Goal: Obtain resource: Download file/media

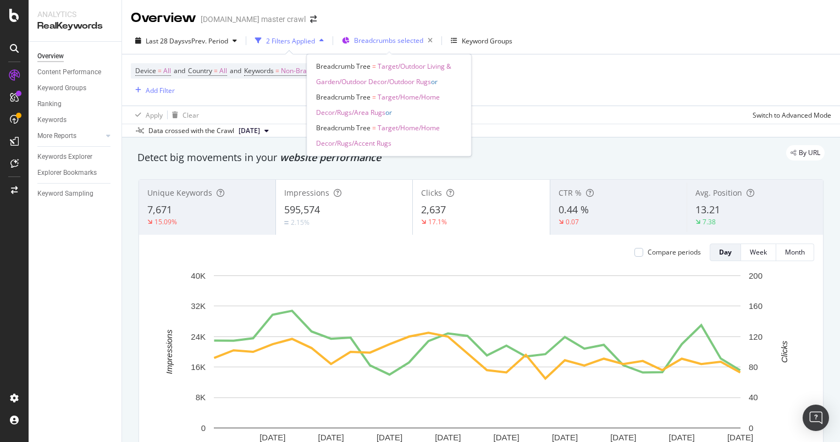
click at [353, 43] on div "Breadcrumbs selected" at bounding box center [389, 40] width 95 height 16
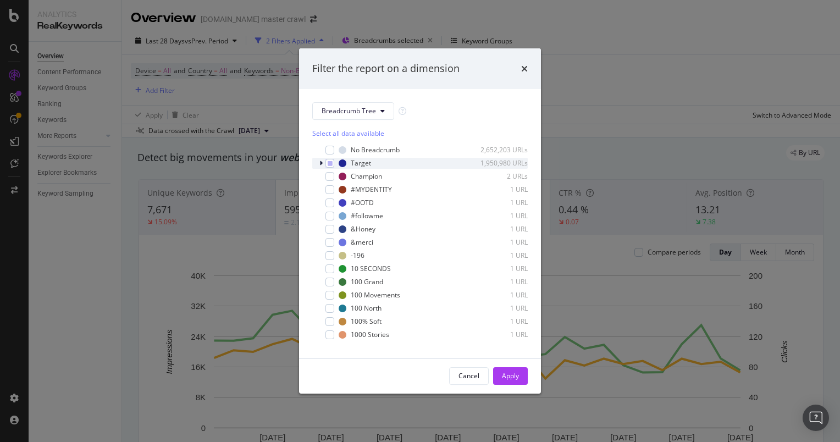
click at [321, 163] on icon "modal" at bounding box center [321, 163] width 3 height 7
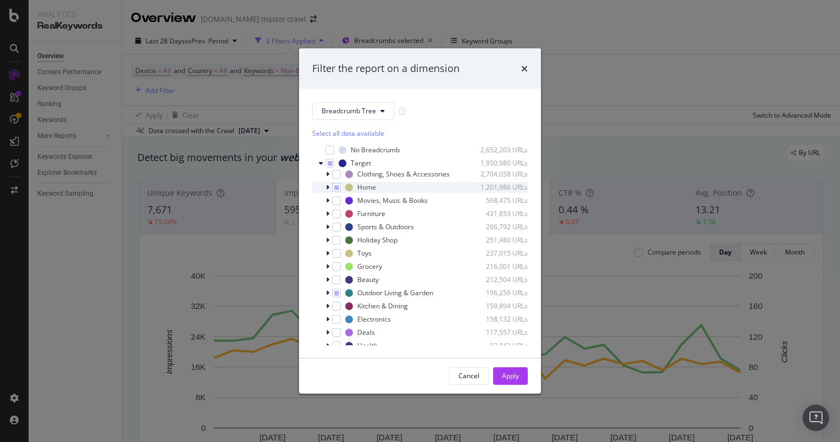
click at [324, 192] on div "Home 1,201,986 URLs" at bounding box center [420, 187] width 216 height 11
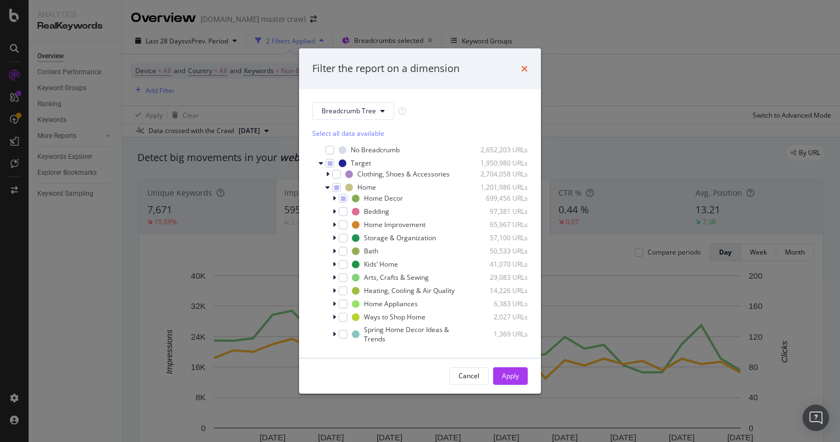
click at [522, 71] on icon "times" at bounding box center [524, 68] width 7 height 9
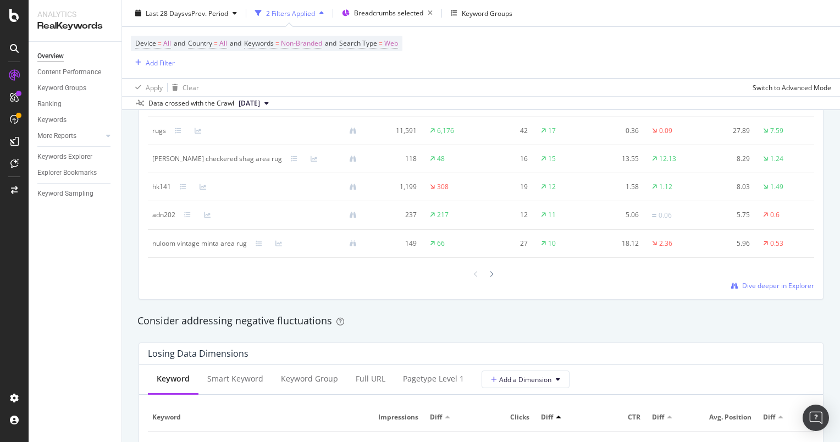
scroll to position [1080, 0]
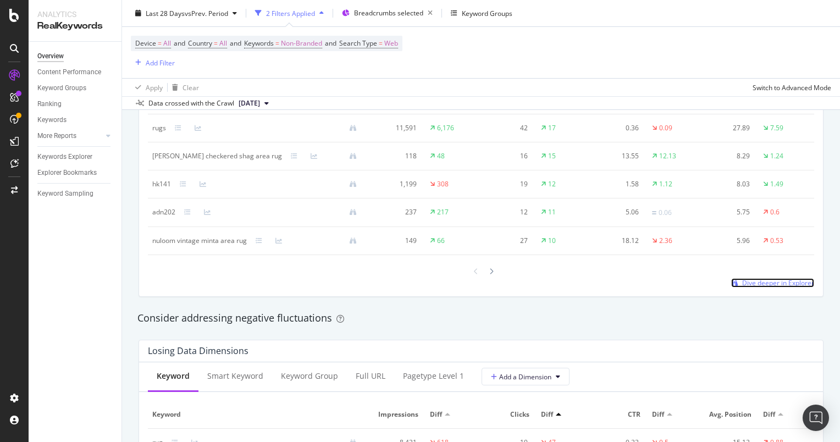
click at [748, 288] on span "Dive deeper in Explorer" at bounding box center [778, 282] width 72 height 9
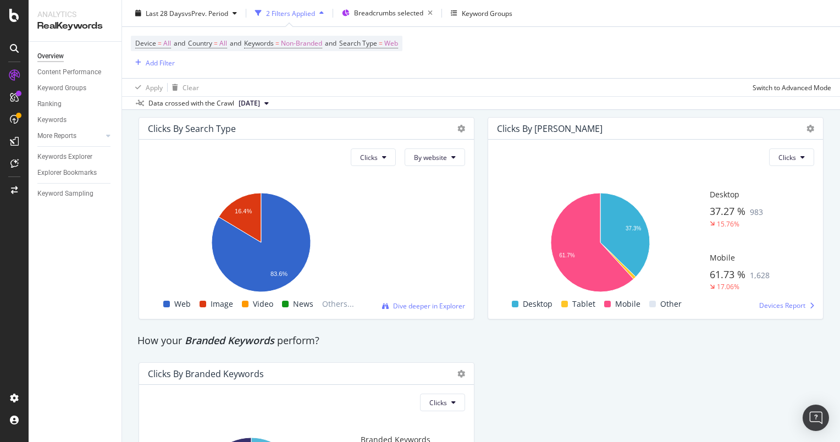
scroll to position [1861, 0]
click at [378, 167] on button "Clicks" at bounding box center [373, 158] width 45 height 18
click at [372, 216] on span "Impressions" at bounding box center [375, 216] width 37 height 10
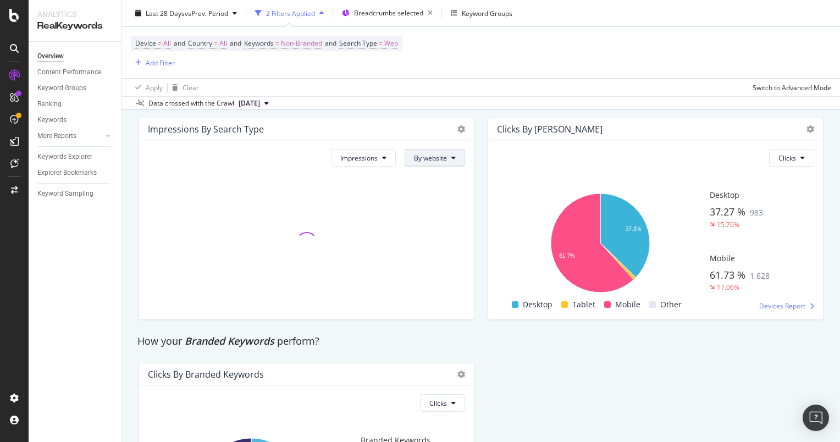
click at [429, 163] on span "By website" at bounding box center [430, 157] width 33 height 9
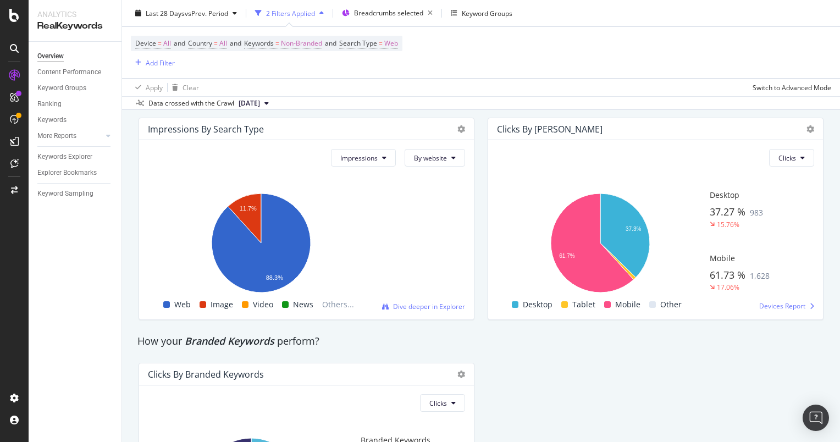
click at [409, 140] on div "Impressions By Search Type" at bounding box center [306, 129] width 335 height 22
click at [372, 167] on button "Impressions" at bounding box center [363, 158] width 65 height 18
click at [378, 349] on div "How your Branded Keywords perform?" at bounding box center [306, 341] width 338 height 14
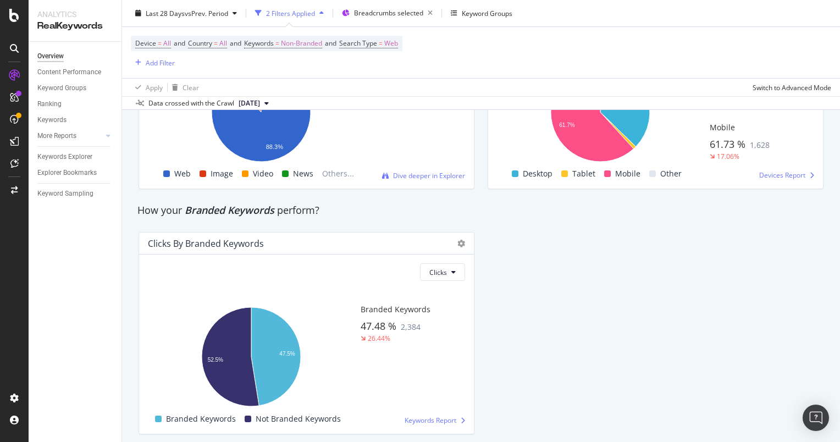
scroll to position [2047, 0]
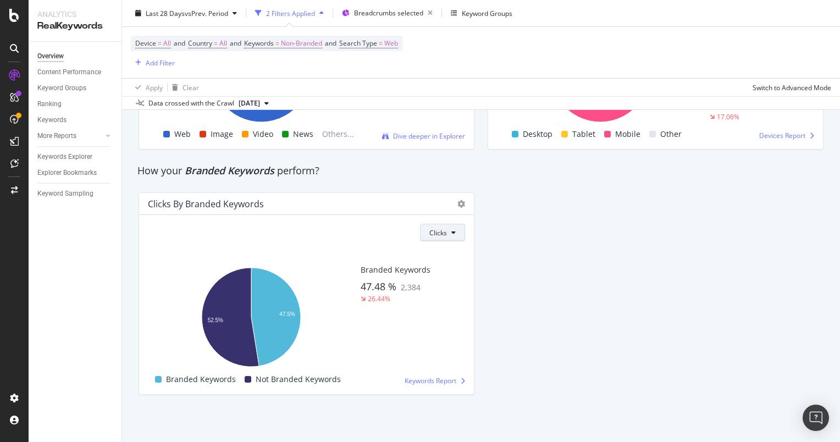
click at [431, 240] on button "Clicks" at bounding box center [442, 233] width 45 height 18
click at [435, 273] on span "Impressions" at bounding box center [444, 274] width 37 height 10
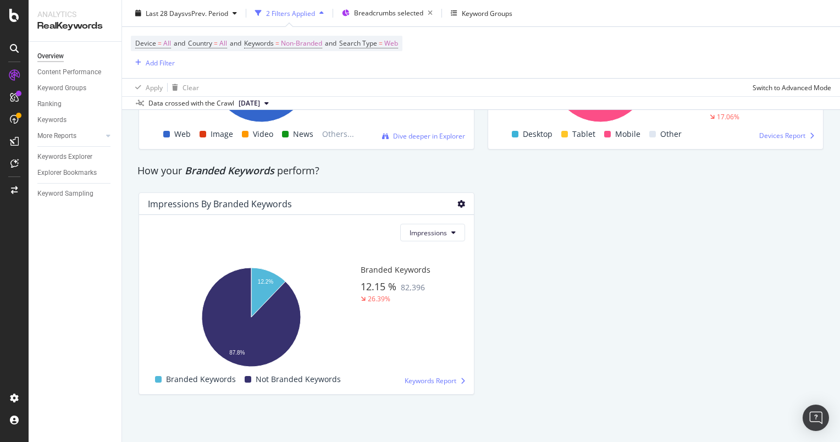
click at [459, 204] on icon at bounding box center [462, 204] width 8 height 8
click at [394, 191] on div "Impressions By Branded Keywords Impressions Hold CTRL while clicking to filter …" at bounding box center [306, 294] width 349 height 220
click at [222, 177] on span "Branded Keywords" at bounding box center [230, 170] width 90 height 13
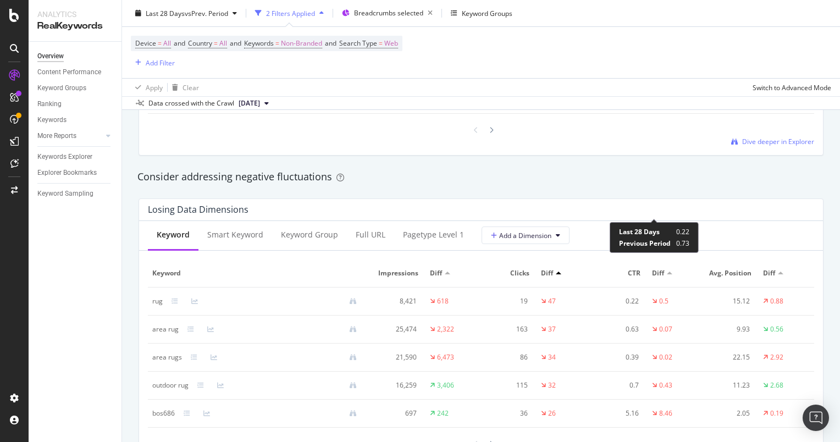
scroll to position [1363, 0]
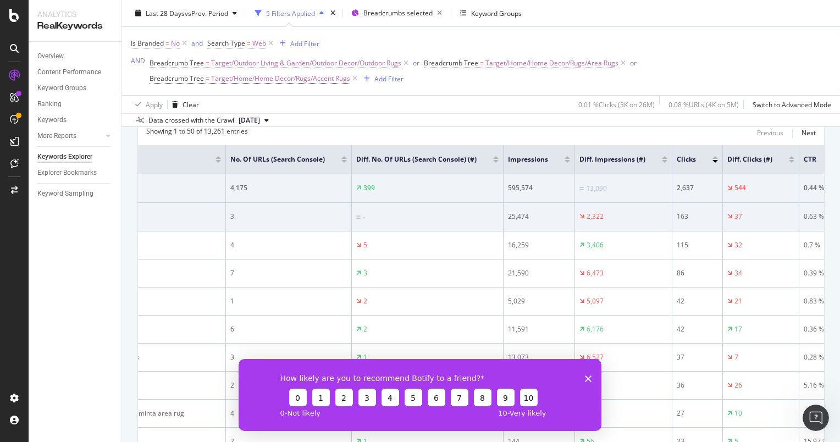
scroll to position [0, 55]
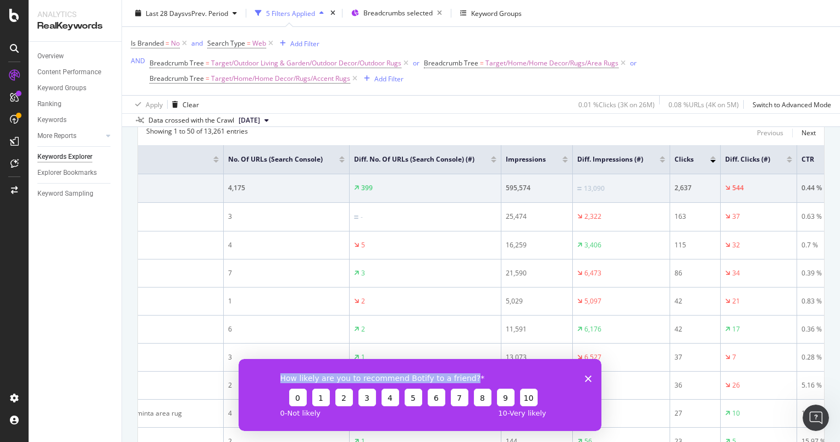
click at [587, 378] on div "How likely are you to recommend Botify to a friend? 0 1 2 3 4 5 6 7 8 9 10 0 - …" at bounding box center [420, 395] width 363 height 72
click at [587, 378] on icon "Close survey" at bounding box center [588, 378] width 7 height 7
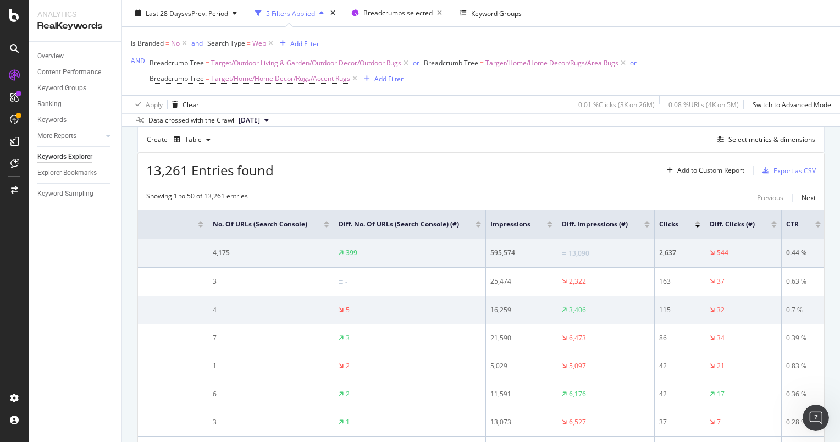
scroll to position [0, 70]
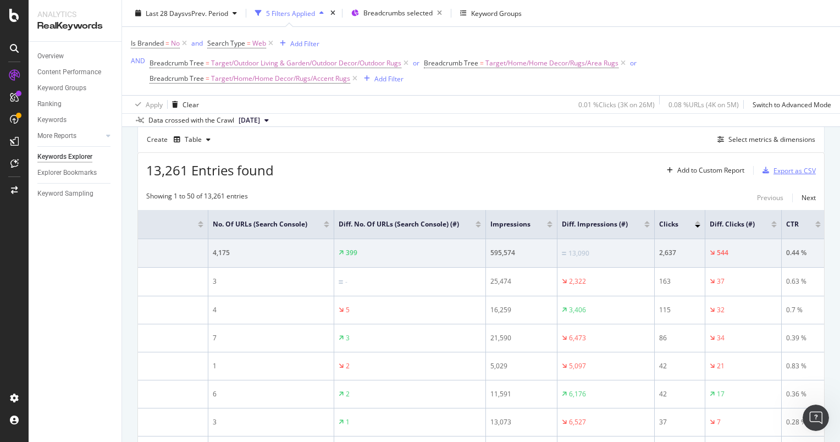
click at [774, 172] on div "Export as CSV" at bounding box center [795, 170] width 42 height 9
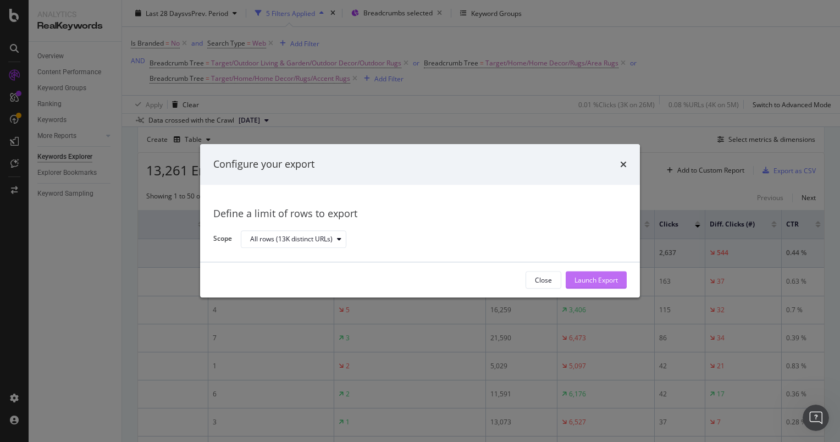
click at [598, 279] on div "Launch Export" at bounding box center [596, 280] width 43 height 9
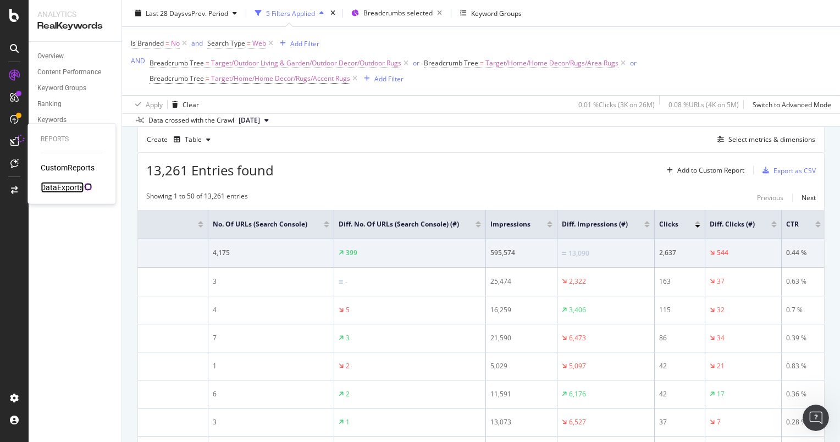
click at [65, 183] on div "DataExports" at bounding box center [62, 187] width 43 height 11
